Goal: Information Seeking & Learning: Learn about a topic

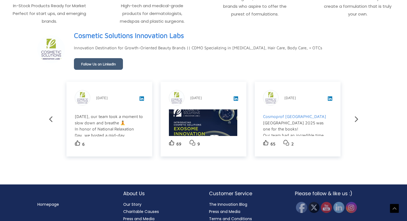
scroll to position [950, 0]
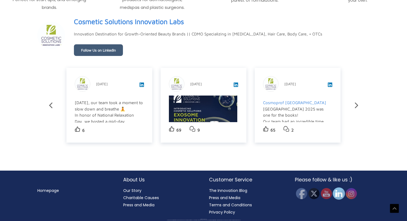
click at [338, 194] on img at bounding box center [338, 193] width 12 height 12
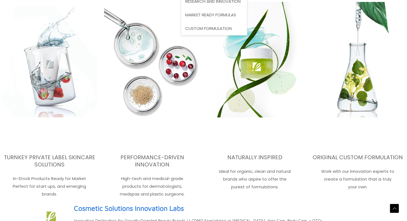
scroll to position [764, 0]
click at [222, 30] on span "Custom Formulation" at bounding box center [208, 28] width 46 height 6
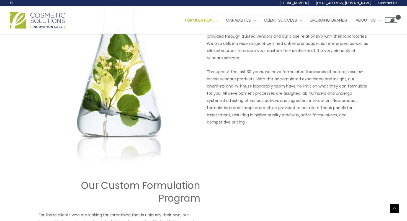
scroll to position [384, 0]
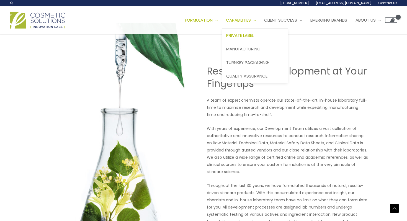
click at [264, 39] on link "Private Label" at bounding box center [255, 36] width 66 height 14
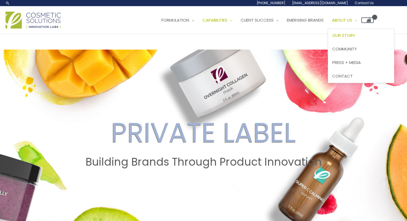
click at [355, 38] on span "Our Story" at bounding box center [343, 35] width 23 height 6
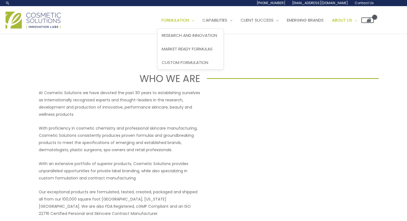
click at [185, 24] on link "Formulation" at bounding box center [177, 20] width 41 height 17
